Goal: Task Accomplishment & Management: Manage account settings

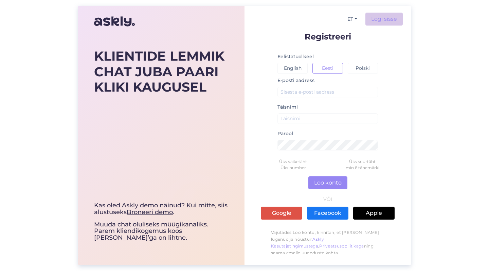
click at [379, 22] on link "Logi sisse" at bounding box center [384, 19] width 37 height 13
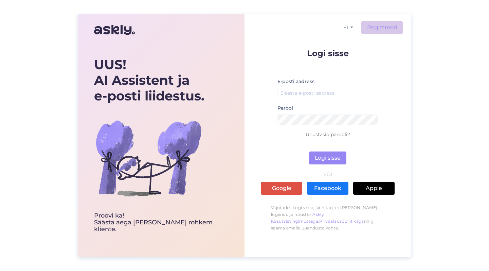
click at [381, 28] on link "Registreeri" at bounding box center [382, 27] width 41 height 13
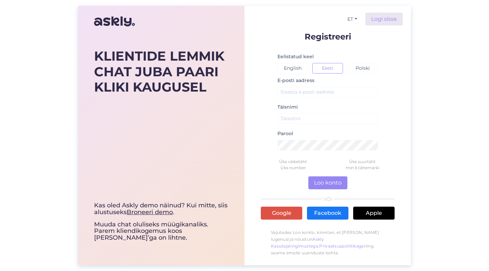
click at [303, 111] on div "Täisnimi" at bounding box center [328, 116] width 101 height 27
click at [382, 15] on link "Logi sisse" at bounding box center [384, 19] width 37 height 13
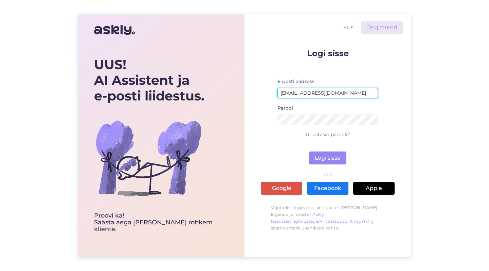
type input "[EMAIL_ADDRESS][DOMAIN_NAME]"
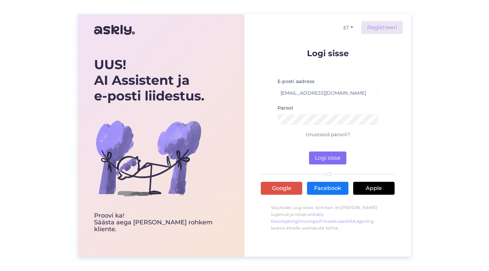
click at [321, 156] on button "Logi sisse" at bounding box center [327, 157] width 37 height 13
click at [338, 160] on button "Logi sisse" at bounding box center [327, 157] width 37 height 13
click at [324, 155] on button "Logi sisse" at bounding box center [327, 157] width 37 height 13
click at [326, 157] on button "Logi sisse" at bounding box center [327, 157] width 37 height 13
click at [324, 134] on link "Unustasid parooli?" at bounding box center [328, 134] width 45 height 6
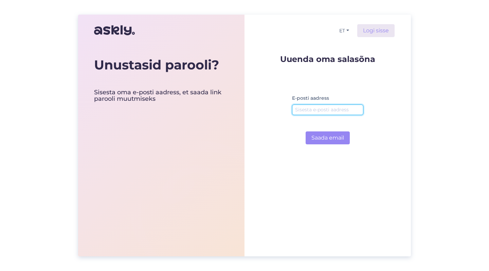
click at [311, 107] on input "email" at bounding box center [327, 109] width 71 height 11
type input "melior"
